Goal: Unclear

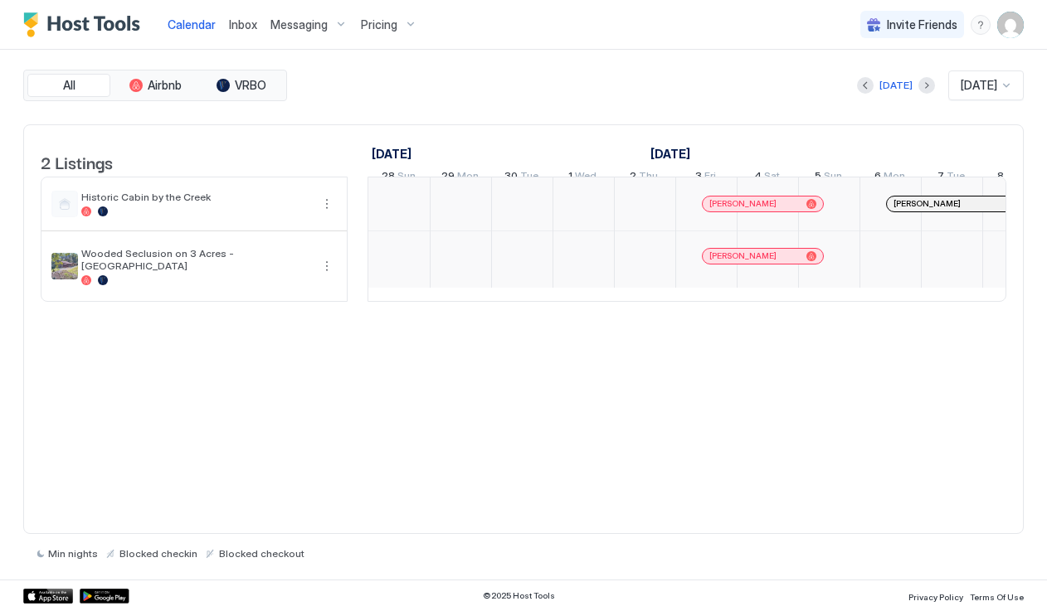
scroll to position [0, 922]
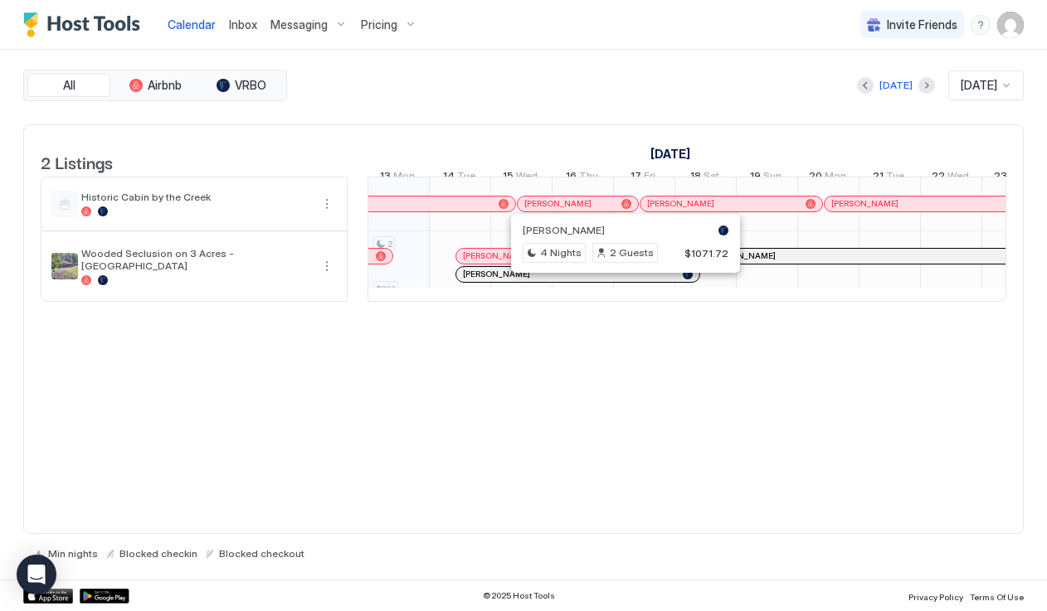
click at [618, 281] on div at bounding box center [617, 274] width 13 height 13
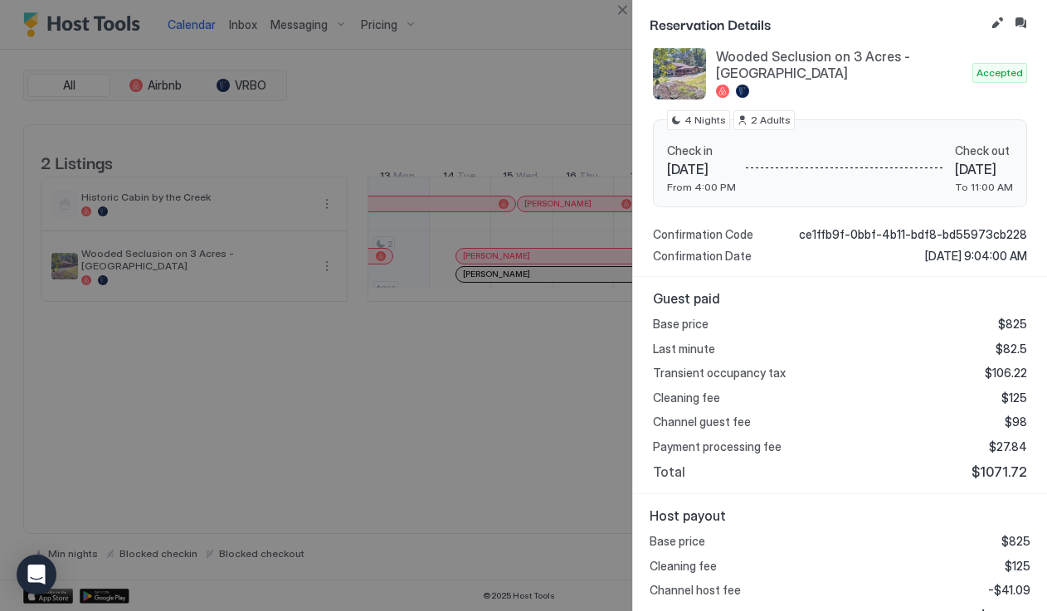
scroll to position [176, 0]
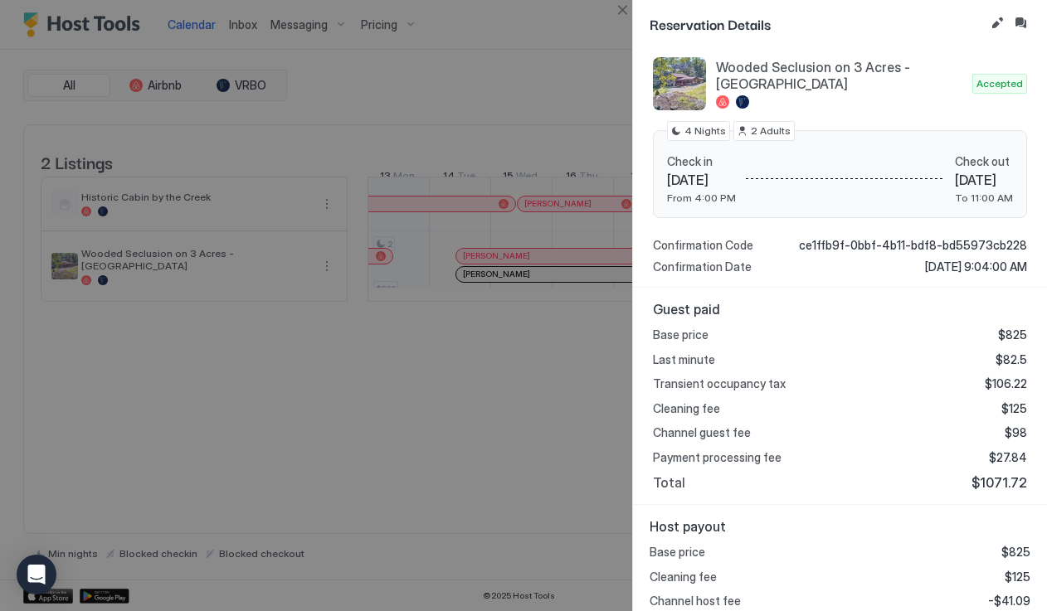
click at [561, 270] on div at bounding box center [523, 305] width 1047 height 611
click at [555, 341] on div at bounding box center [523, 305] width 1047 height 611
click at [630, 17] on button "Close" at bounding box center [622, 10] width 20 height 20
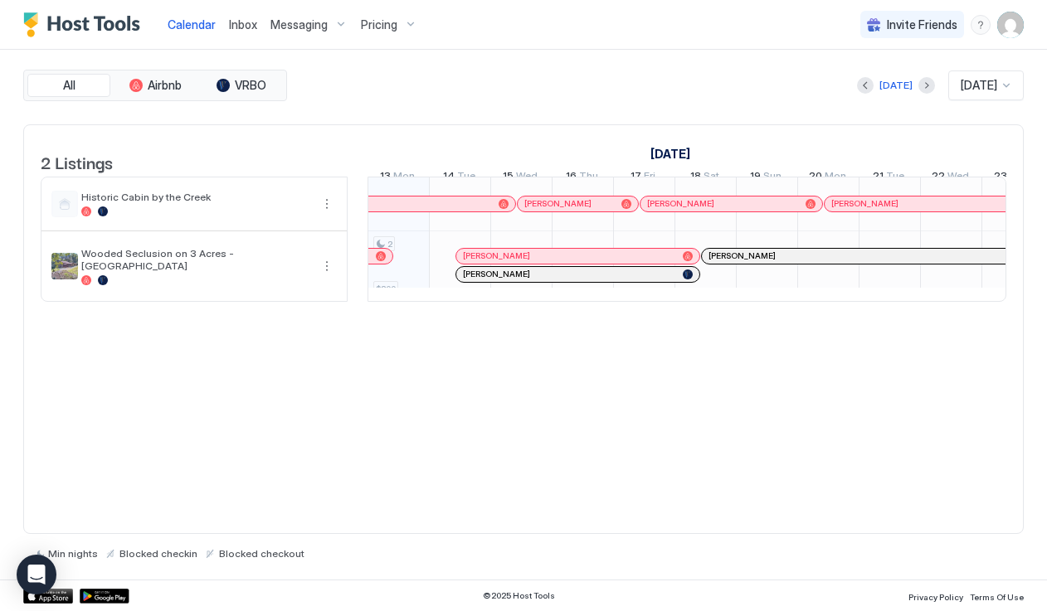
click at [550, 263] on div at bounding box center [549, 256] width 13 height 13
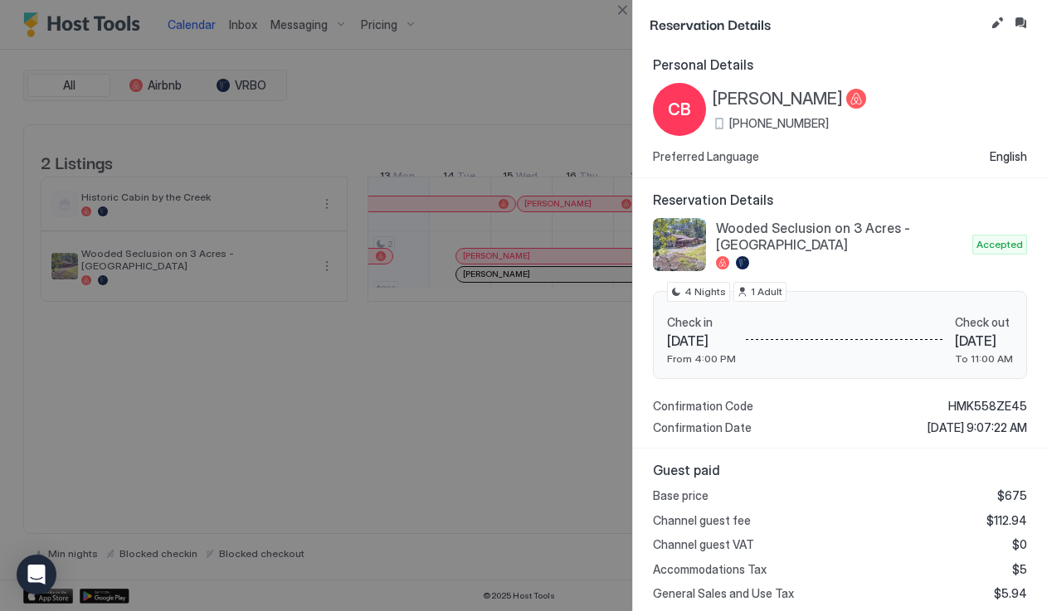
scroll to position [0, 0]
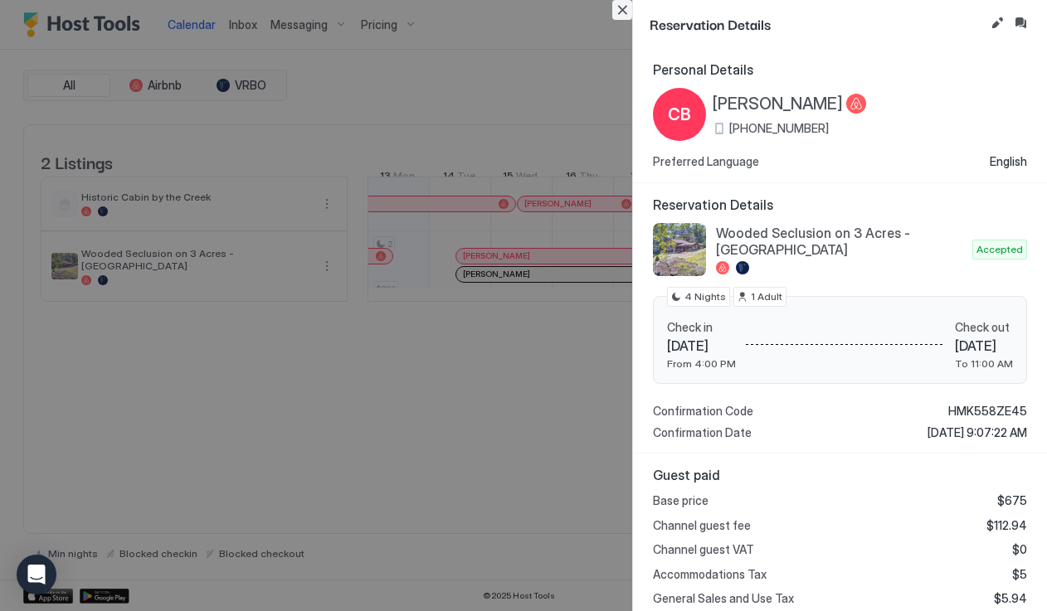
click at [621, 10] on button "Close" at bounding box center [622, 10] width 20 height 20
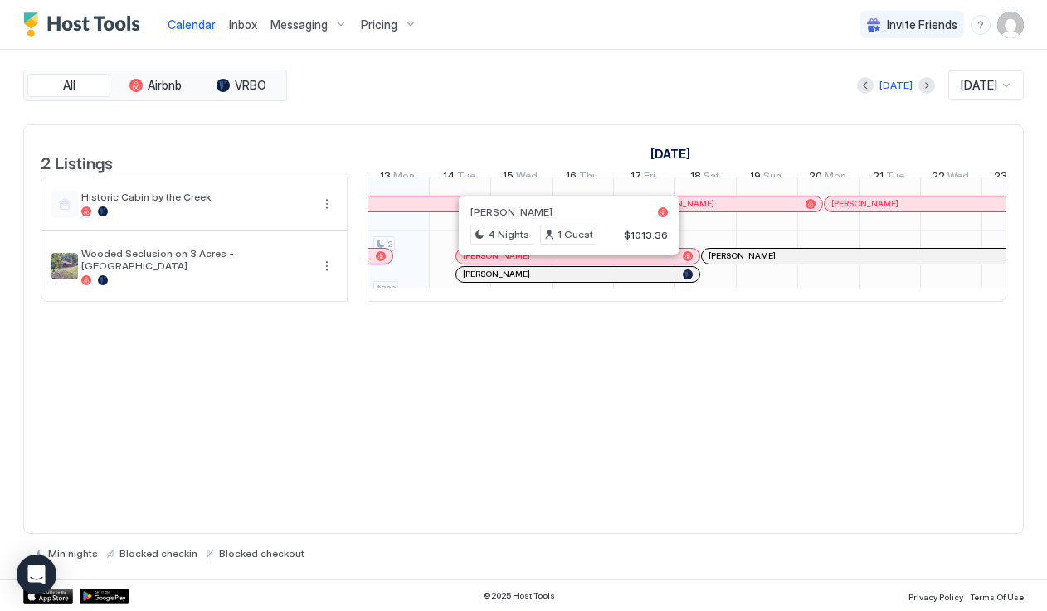
click at [563, 263] on div at bounding box center [562, 256] width 13 height 13
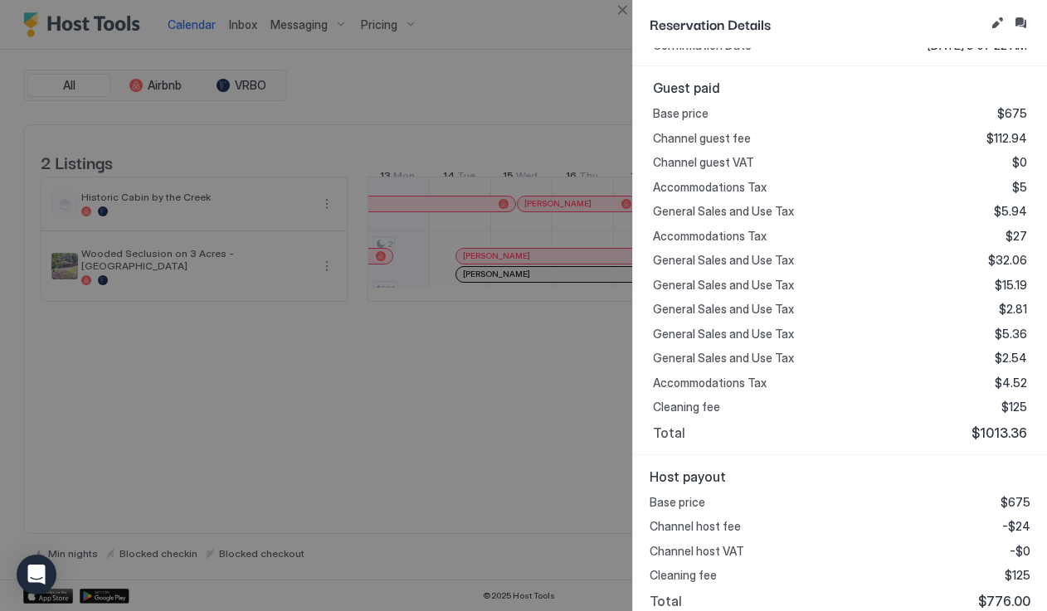
scroll to position [398, 0]
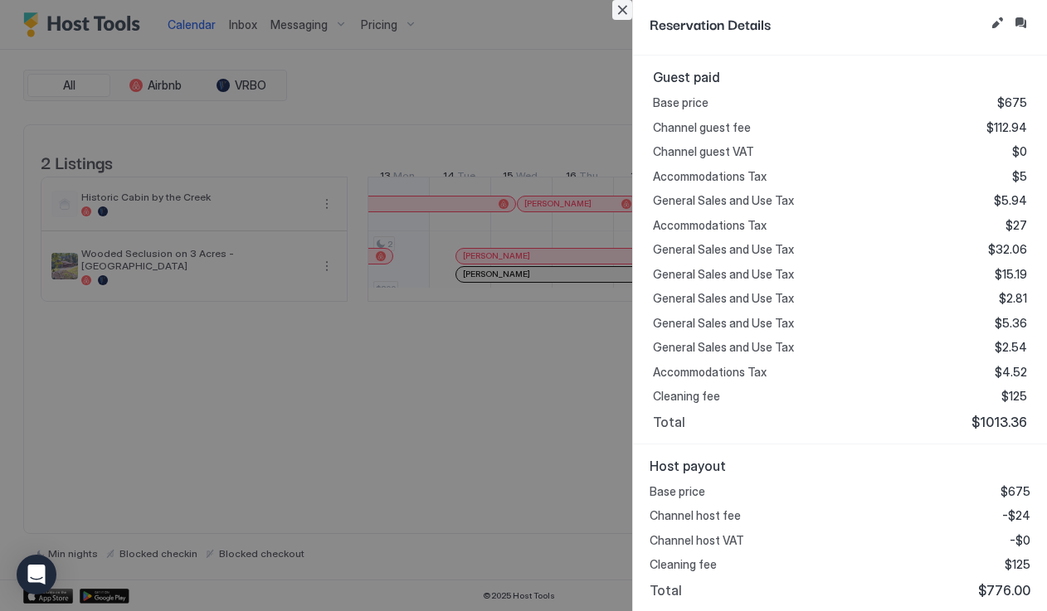
click at [623, 7] on button "Close" at bounding box center [622, 10] width 20 height 20
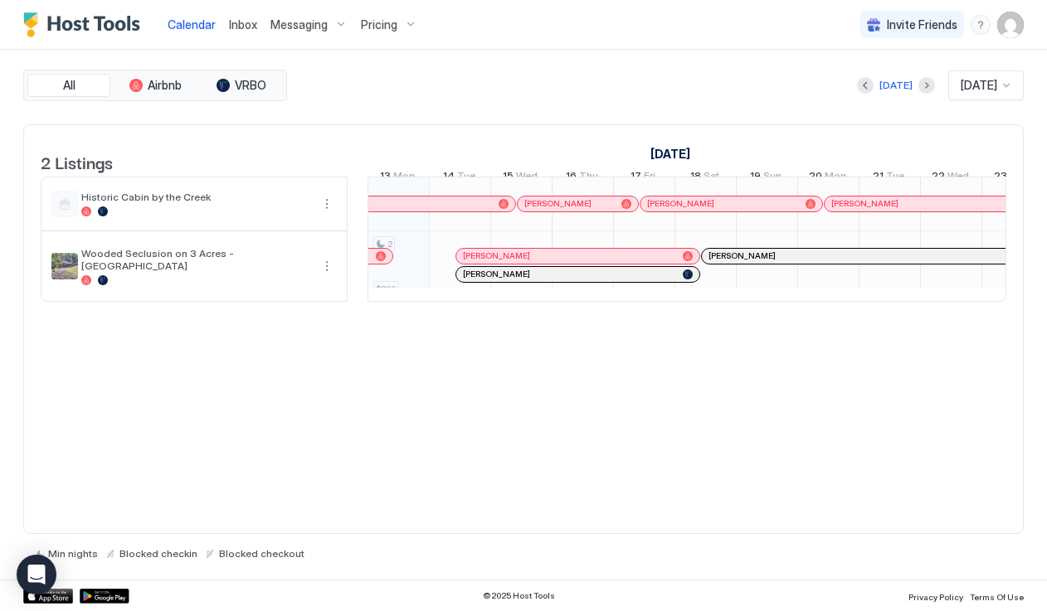
click at [572, 261] on div "[PERSON_NAME]" at bounding box center [569, 256] width 213 height 11
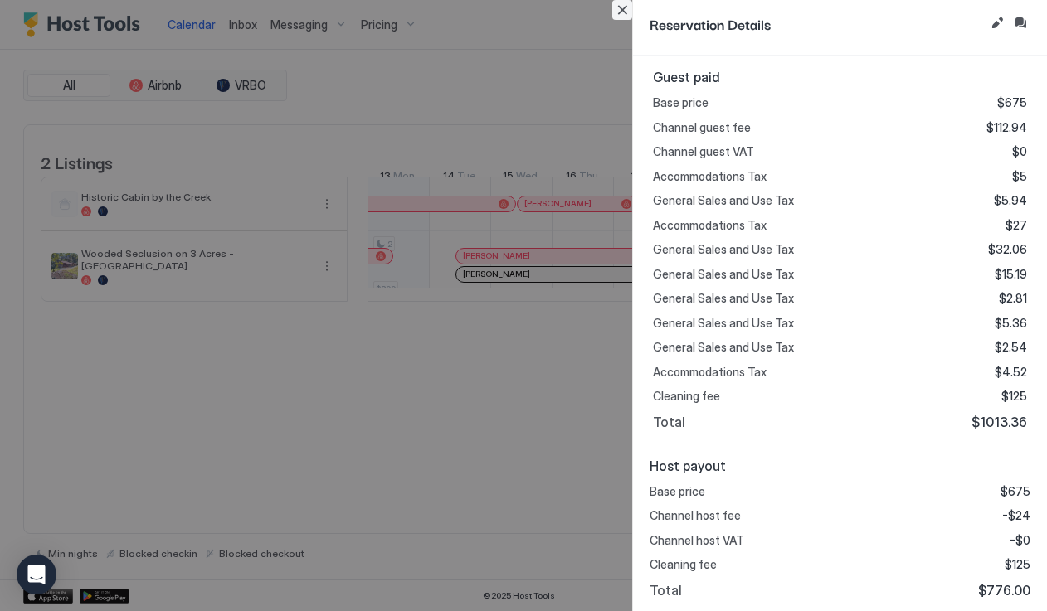
click at [622, 6] on button "Close" at bounding box center [622, 10] width 20 height 20
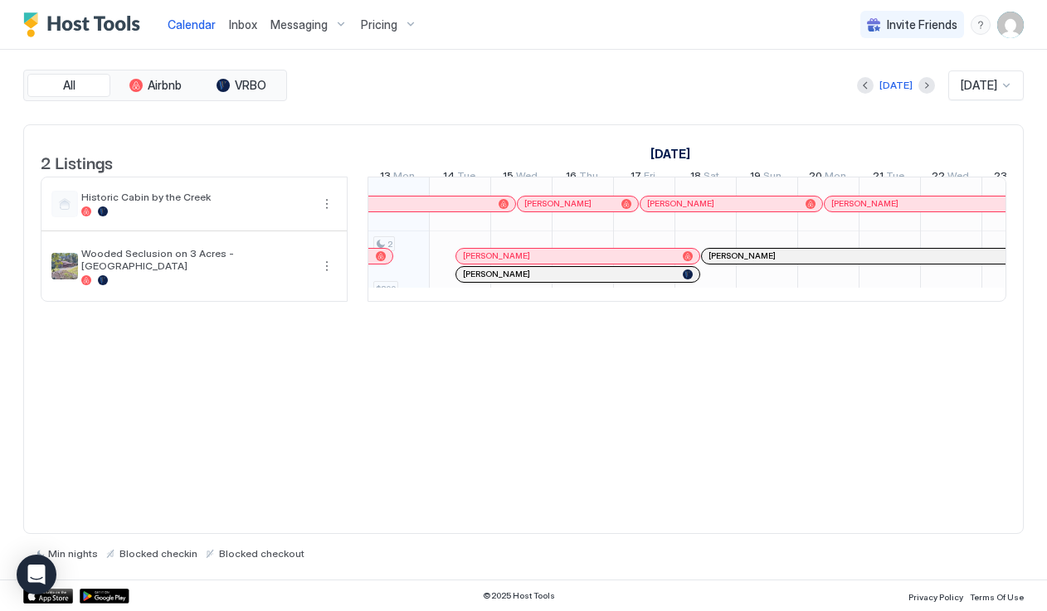
click at [576, 372] on div "2 Listings [DATE] [DATE] [DATE] 28 Sun 29 Mon 30 Tue 1 Wed 2 Thu 3 Fri 4 Sat 5 …" at bounding box center [523, 329] width 1001 height 411
